Goal: Use online tool/utility: Utilize a website feature to perform a specific function

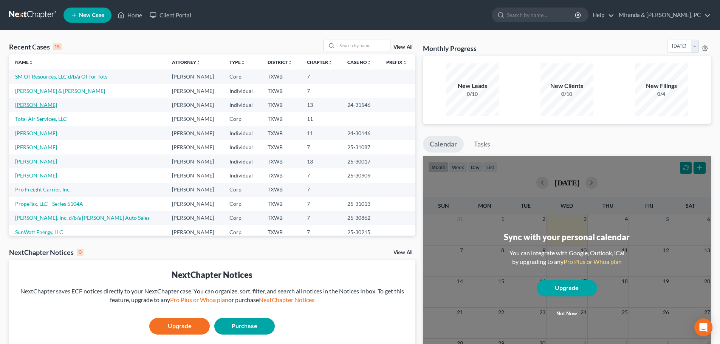
click at [41, 106] on link "[PERSON_NAME]" at bounding box center [36, 105] width 42 height 6
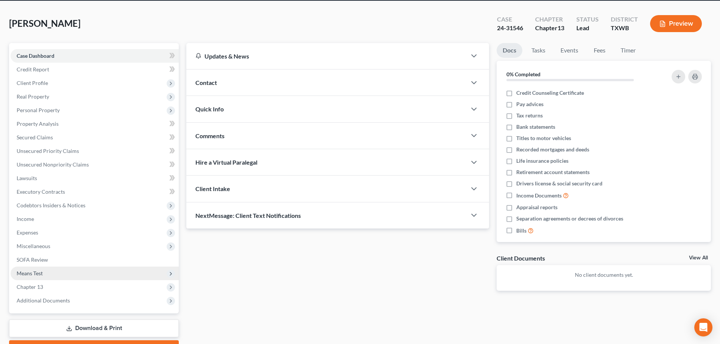
scroll to position [38, 0]
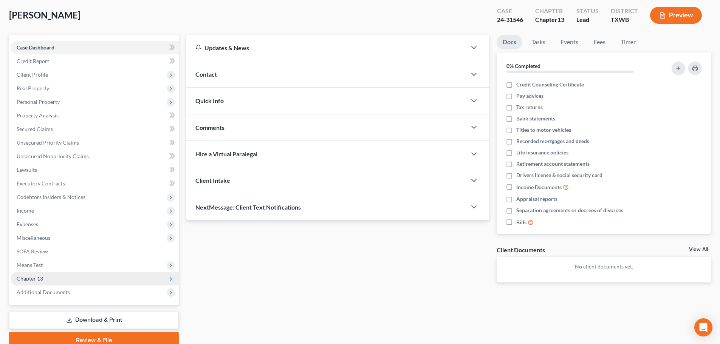
click at [39, 276] on span "Chapter 13" at bounding box center [30, 278] width 26 height 6
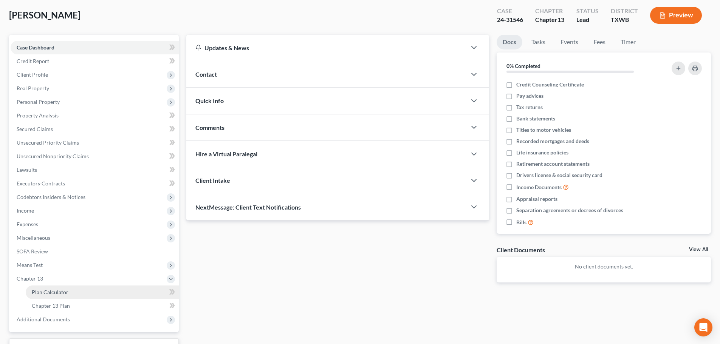
click at [59, 295] on span "Plan Calculator" at bounding box center [50, 292] width 37 height 6
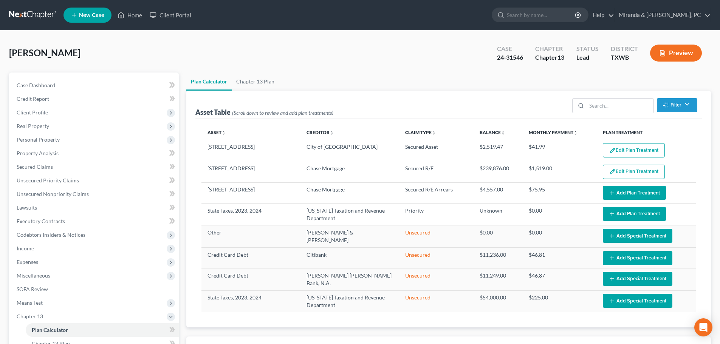
select select "59"
click at [143, 16] on link "Home" at bounding box center [130, 15] width 32 height 14
